Goal: Transaction & Acquisition: Purchase product/service

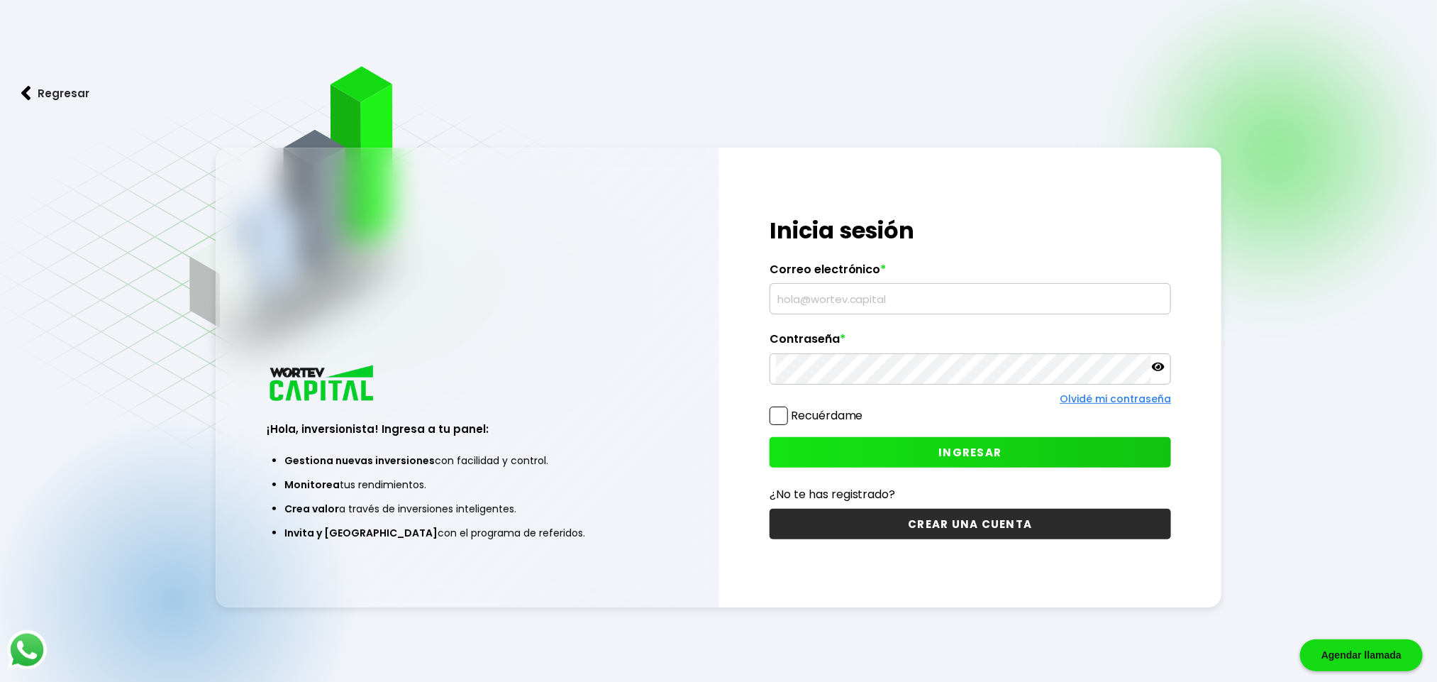
type input "[EMAIL_ADDRESS][DOMAIN_NAME]"
click at [887, 453] on button "INGRESAR" at bounding box center [971, 452] width 402 height 31
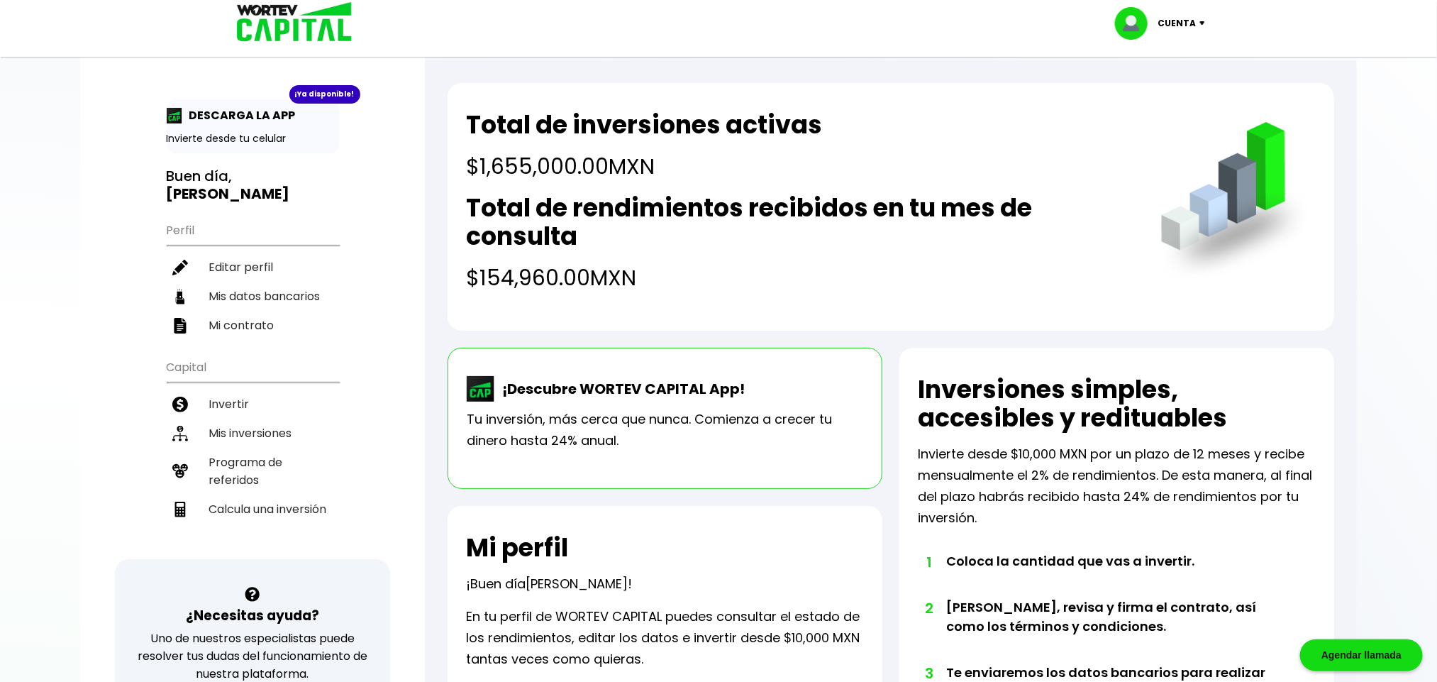
click at [286, 494] on li "Calcula una inversión" at bounding box center [253, 508] width 172 height 29
select select "1"
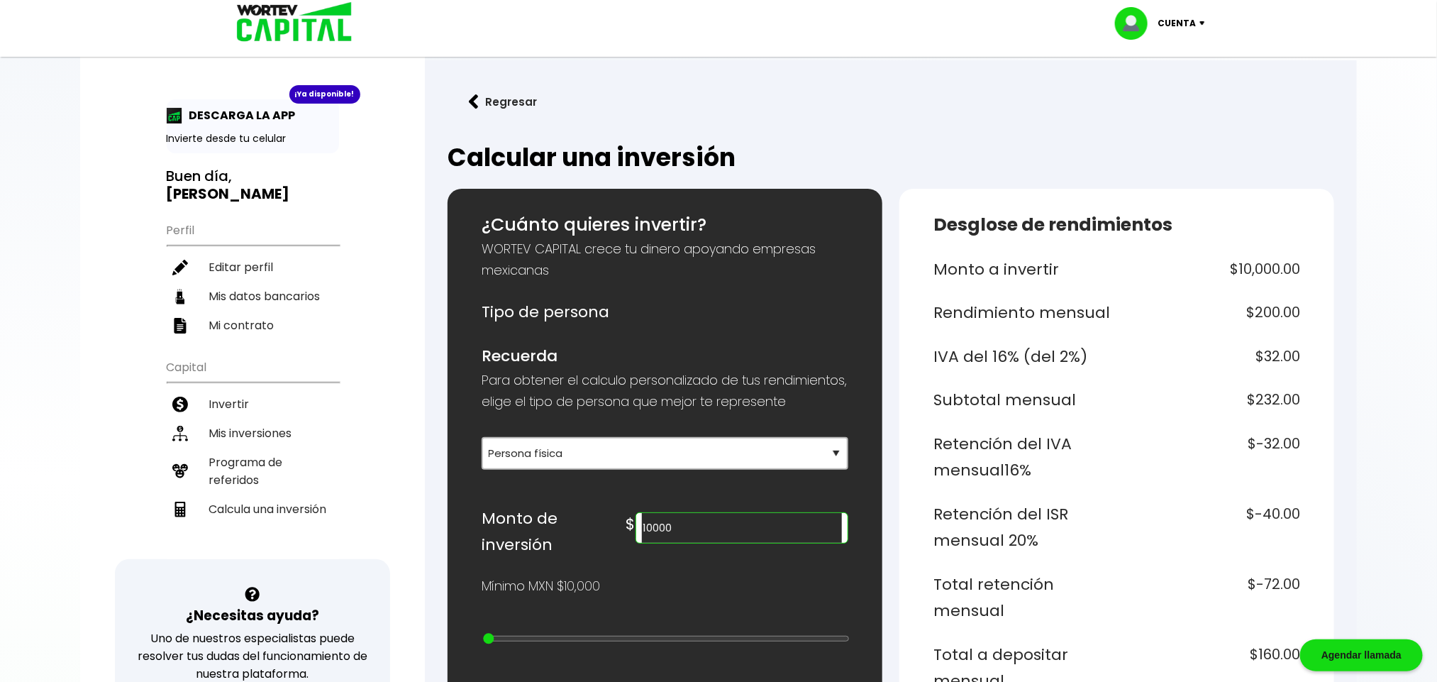
click at [781, 543] on input "10000" at bounding box center [742, 528] width 200 height 30
type input "1"
type input "480000"
click at [1373, 439] on div at bounding box center [718, 341] width 1437 height 682
click at [245, 392] on li "Invertir" at bounding box center [253, 403] width 172 height 29
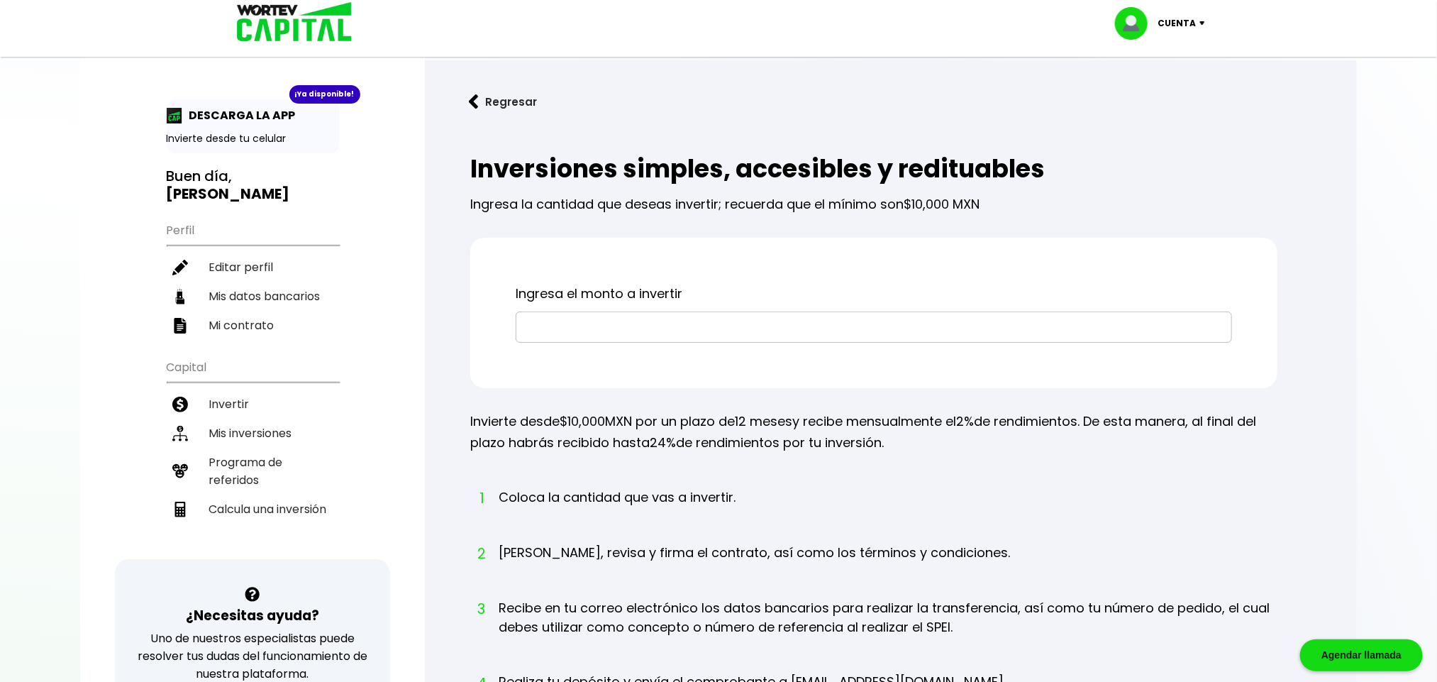
click at [407, 358] on div "¡Ya disponible! DESCARGA LA APP Invierte desde tu celular Buen día, [PERSON_NAM…" at bounding box center [252, 463] width 345 height 899
click at [675, 328] on input "text" at bounding box center [874, 327] width 704 height 30
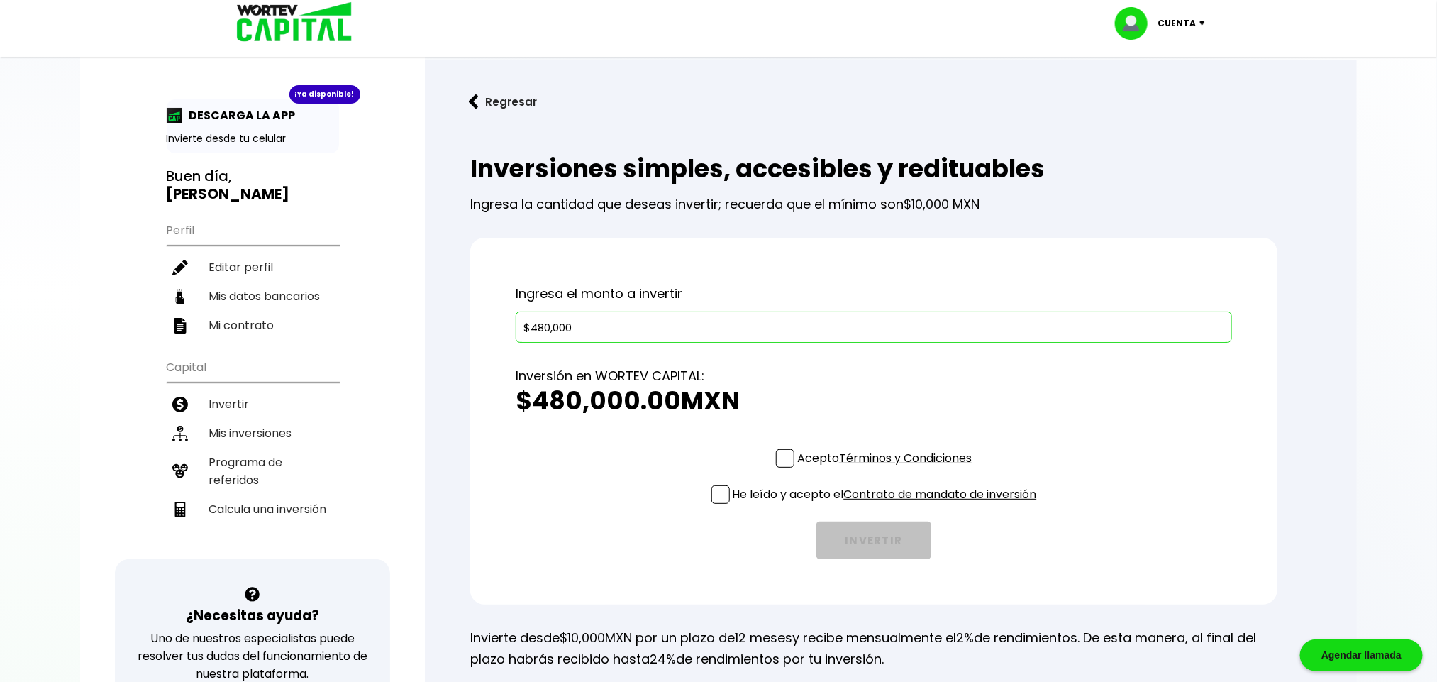
type input "$480,000"
click at [784, 456] on span at bounding box center [785, 458] width 18 height 18
click at [887, 469] on input "Acepto Términos y Condiciones" at bounding box center [887, 469] width 0 height 0
click at [716, 502] on span at bounding box center [720, 494] width 18 height 18
click at [887, 505] on input "He leído y acepto el Contrato de mandato de inversión" at bounding box center [887, 505] width 0 height 0
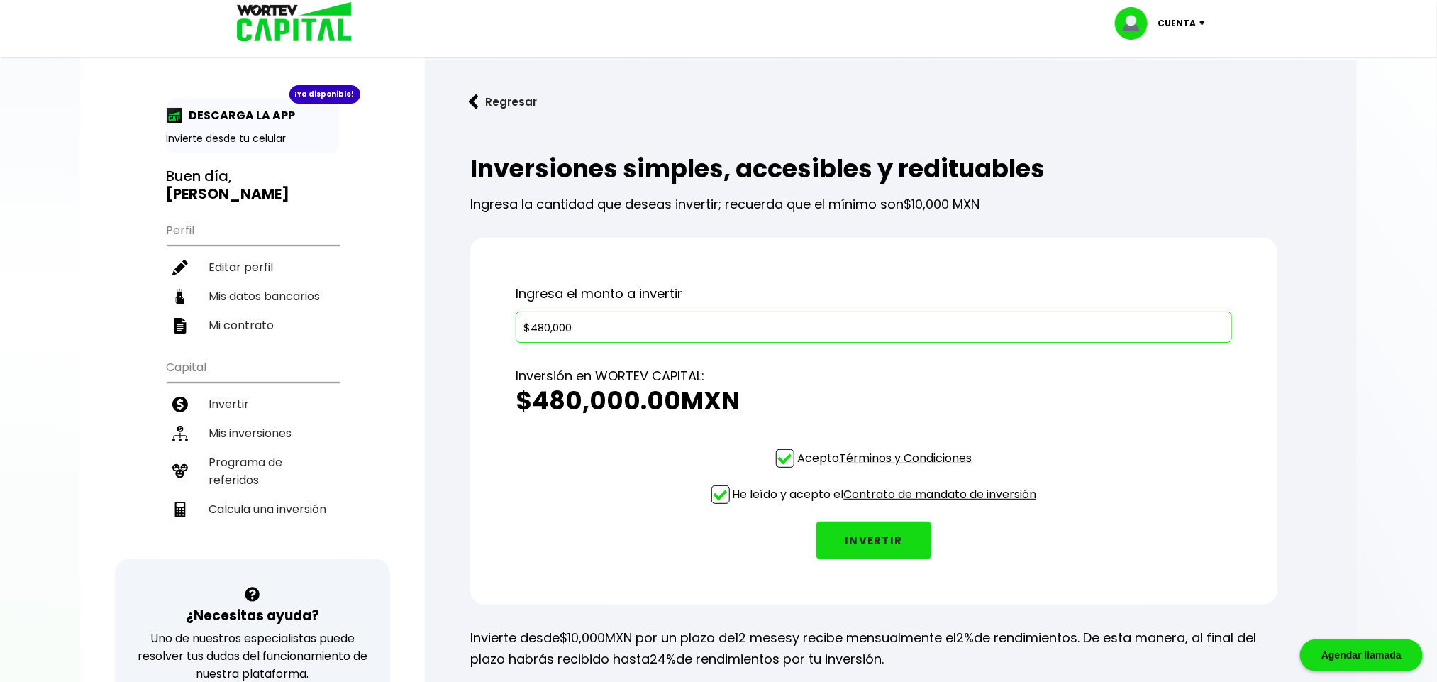
click at [839, 541] on button "INVERTIR" at bounding box center [873, 540] width 115 height 38
